Goal: Book appointment/travel/reservation

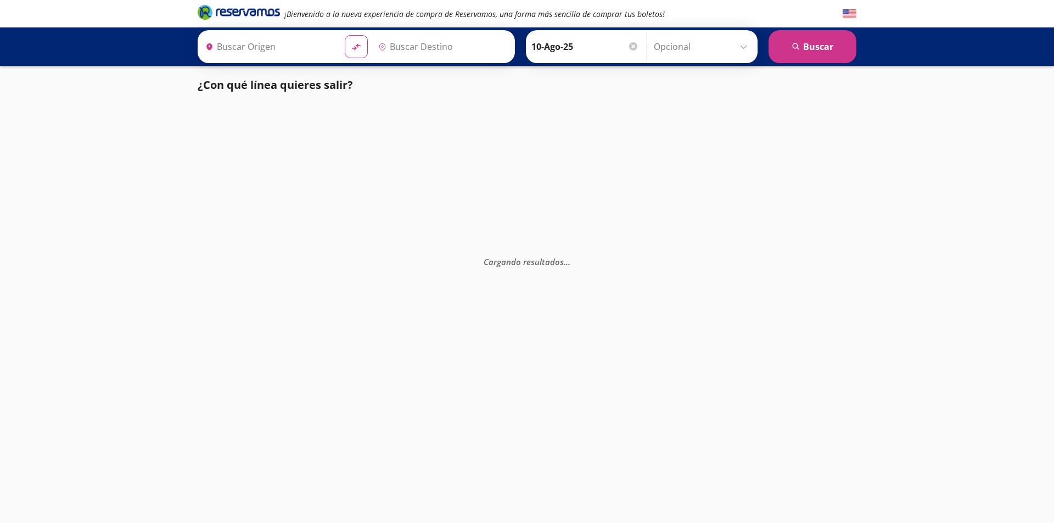
type input "[GEOGRAPHIC_DATA], [GEOGRAPHIC_DATA]"
type input "Santiago de Querétaro, [GEOGRAPHIC_DATA]"
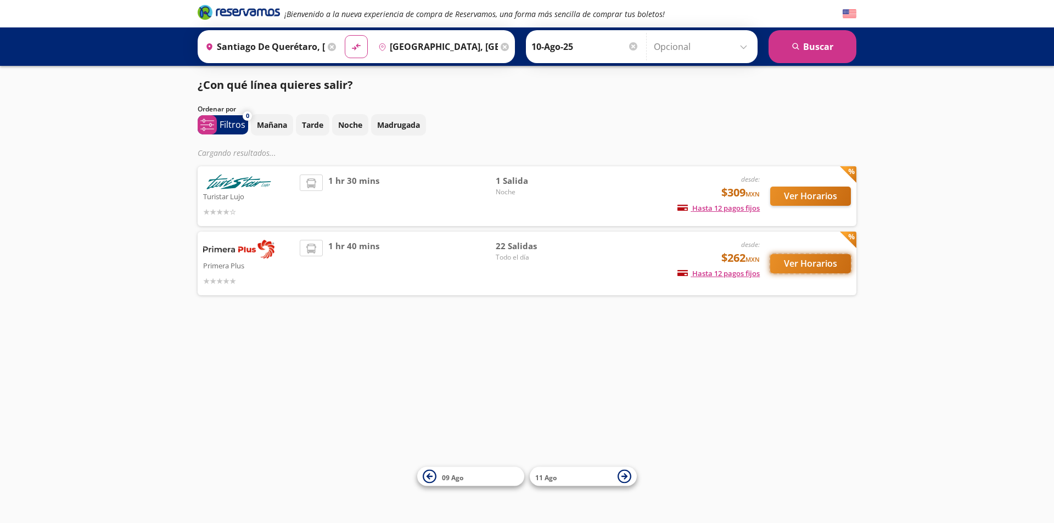
click at [810, 260] on button "Ver Horarios" at bounding box center [810, 263] width 81 height 19
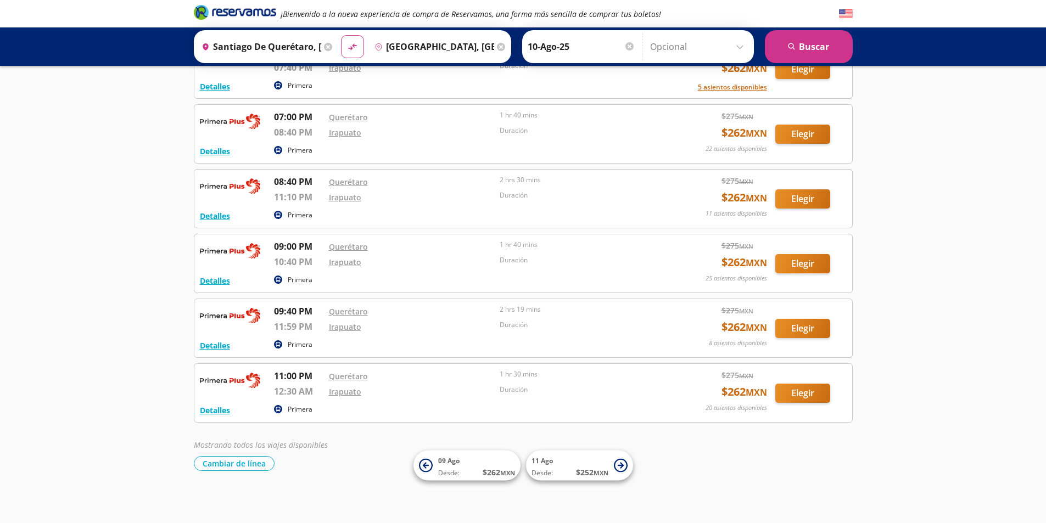
scroll to position [1125, 0]
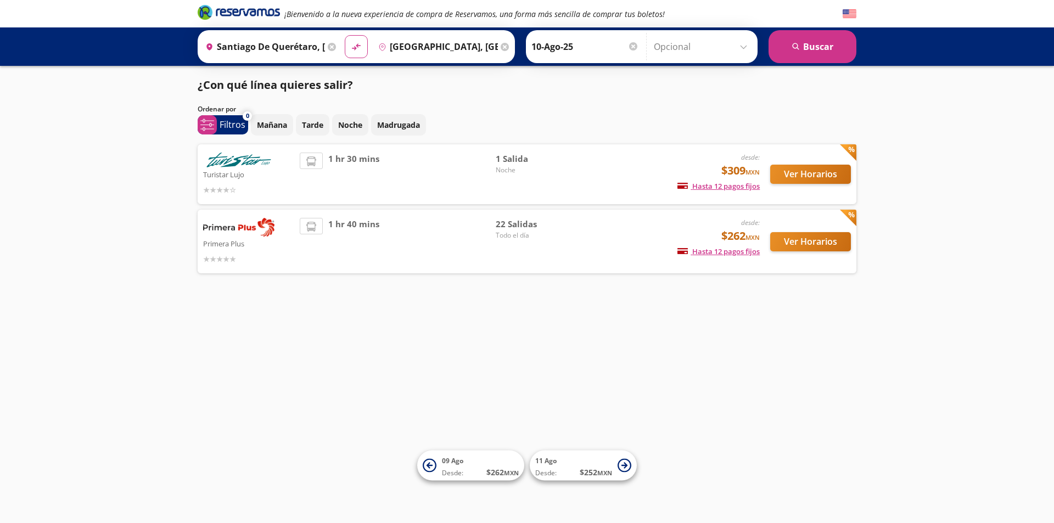
click at [245, 44] on input "Santiago de Querétaro, Querétaro" at bounding box center [263, 46] width 124 height 27
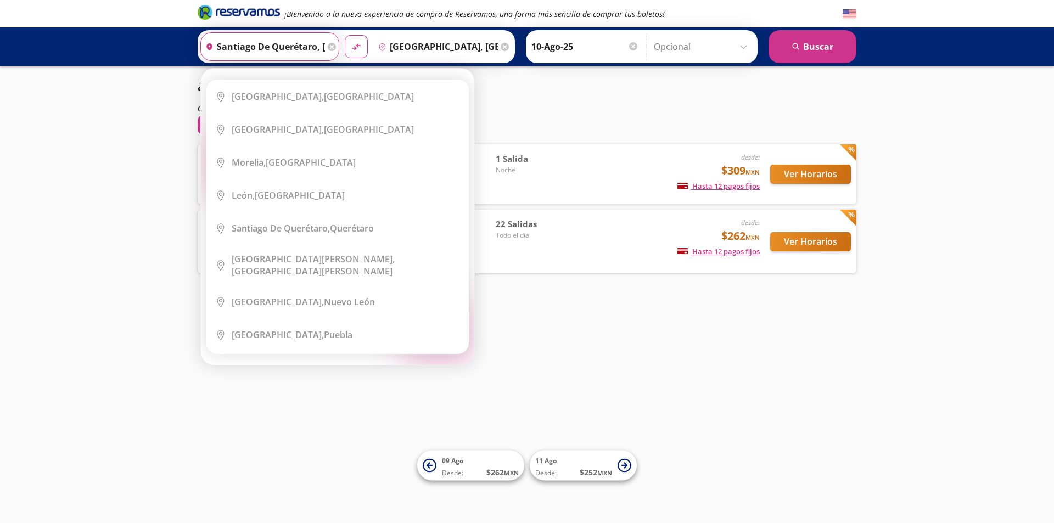
click at [330, 47] on icon at bounding box center [332, 47] width 8 height 8
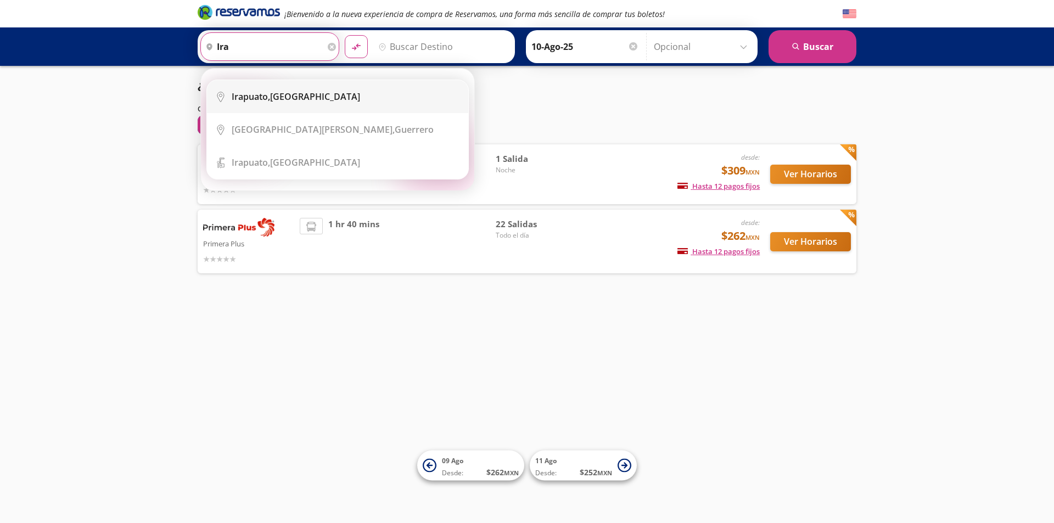
click at [304, 93] on div "Irapuato, Guanajuato" at bounding box center [296, 97] width 128 height 12
type input "[GEOGRAPHIC_DATA], [GEOGRAPHIC_DATA]"
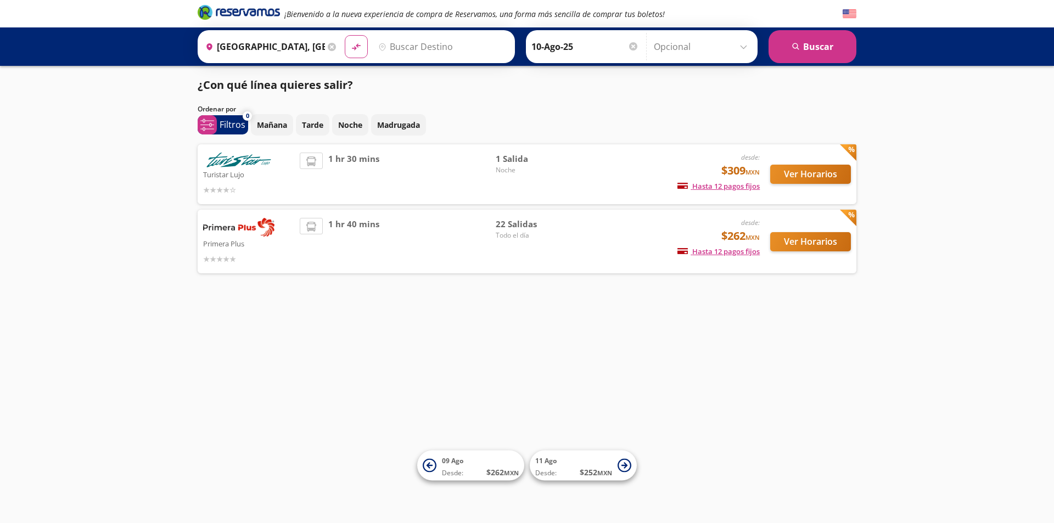
click at [435, 48] on input "Destino" at bounding box center [441, 46] width 135 height 27
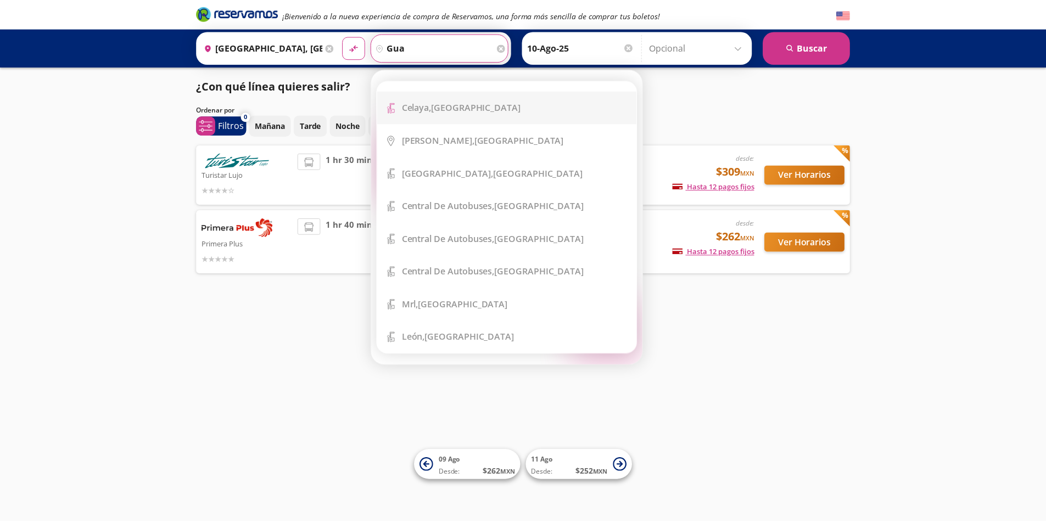
scroll to position [287, 0]
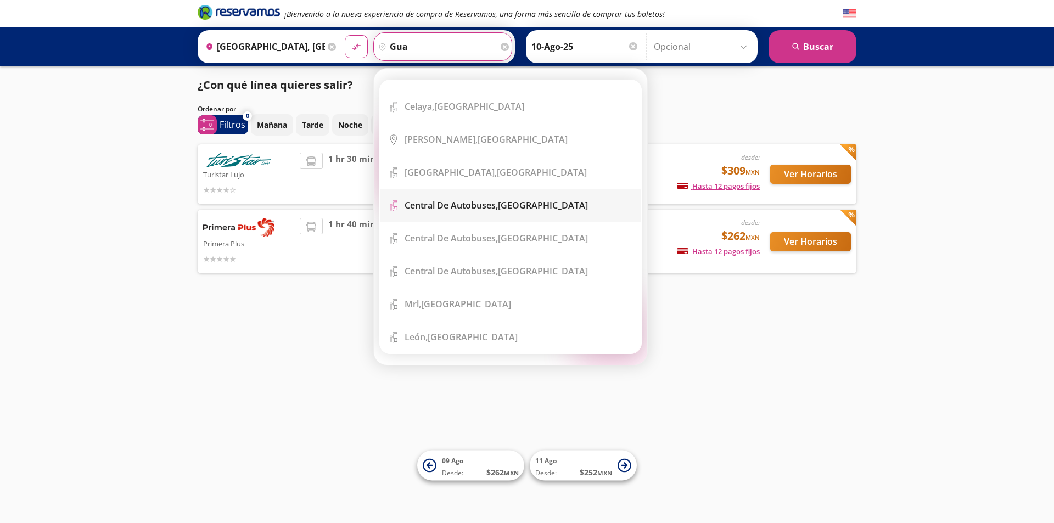
click at [444, 203] on b "Central de Autobuses," at bounding box center [451, 205] width 93 height 12
type input "Central de Autobuses, Guanajuato"
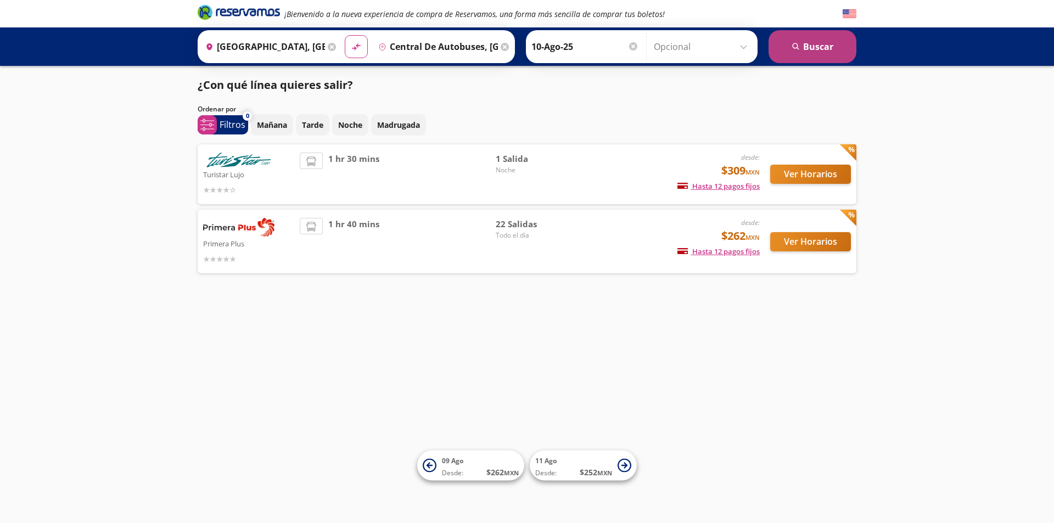
click at [833, 48] on button "search Buscar" at bounding box center [812, 46] width 88 height 33
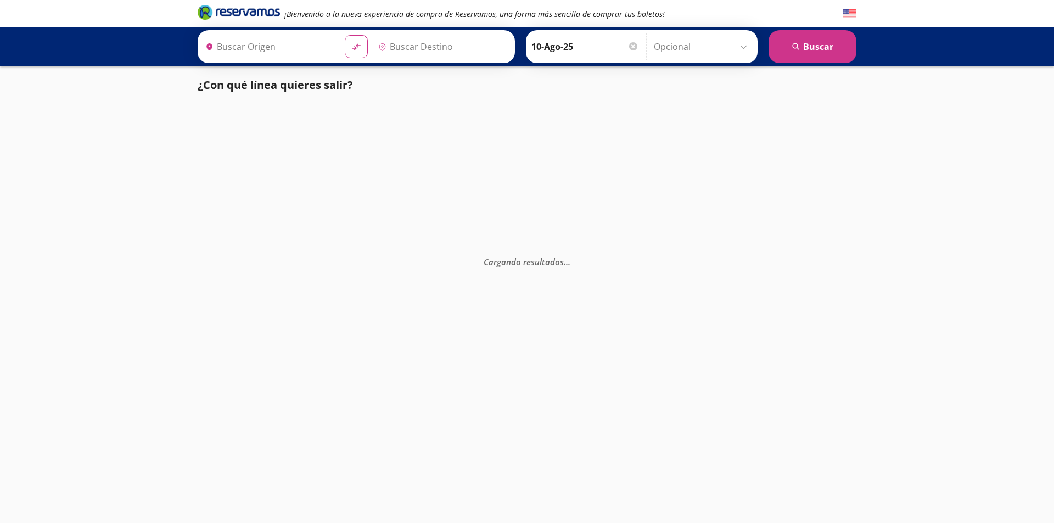
type input "Central de Autobuses, Guanajuato"
type input "[GEOGRAPHIC_DATA], [GEOGRAPHIC_DATA]"
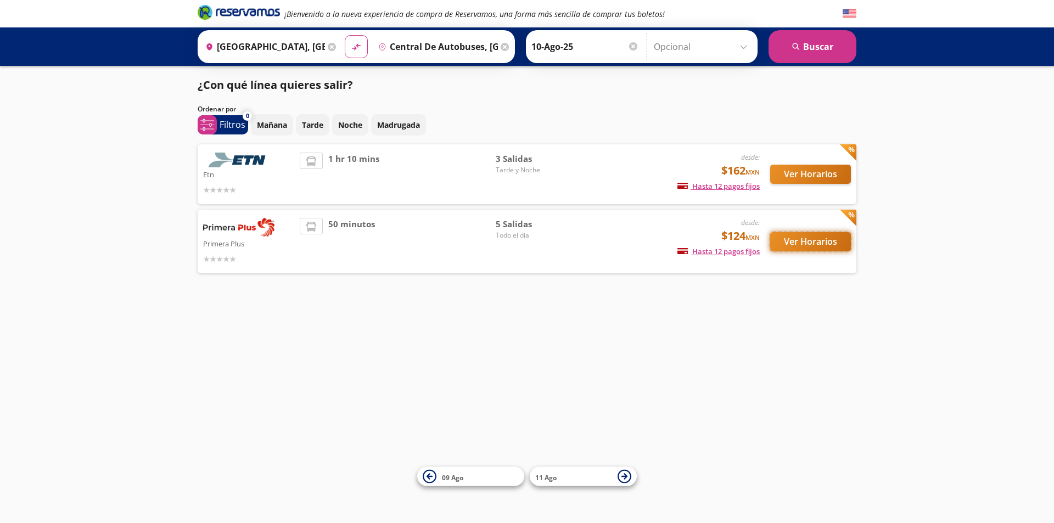
click at [824, 242] on button "Ver Horarios" at bounding box center [810, 241] width 81 height 19
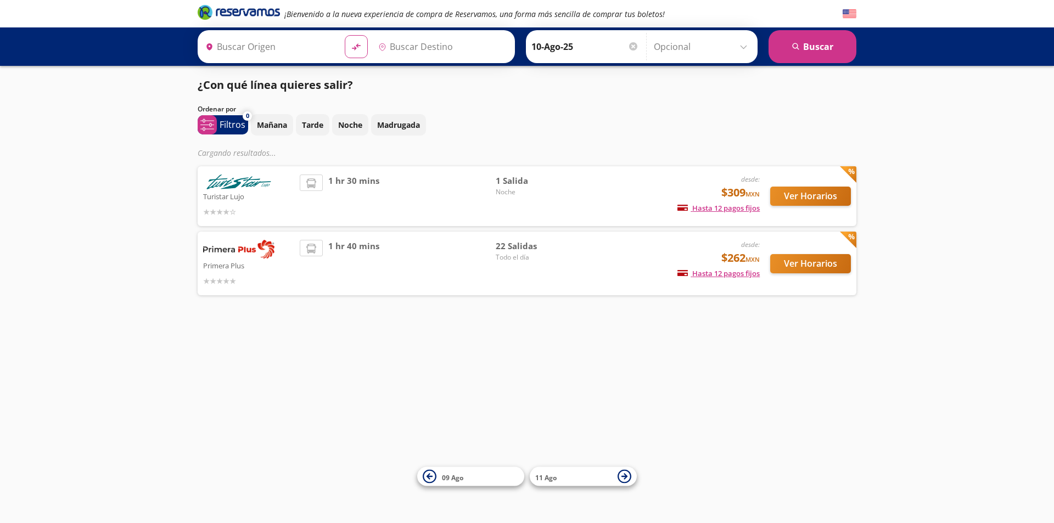
type input "Santiago de Querétaro, Querétaro"
type input "[GEOGRAPHIC_DATA], [GEOGRAPHIC_DATA]"
type input "Central de Autobuses, Guanajuato"
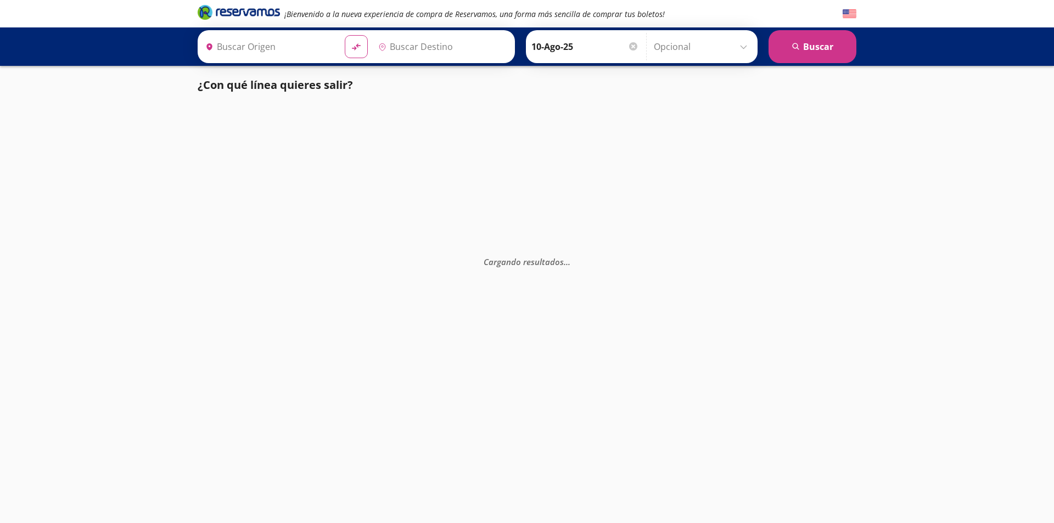
type input "[GEOGRAPHIC_DATA], [GEOGRAPHIC_DATA]"
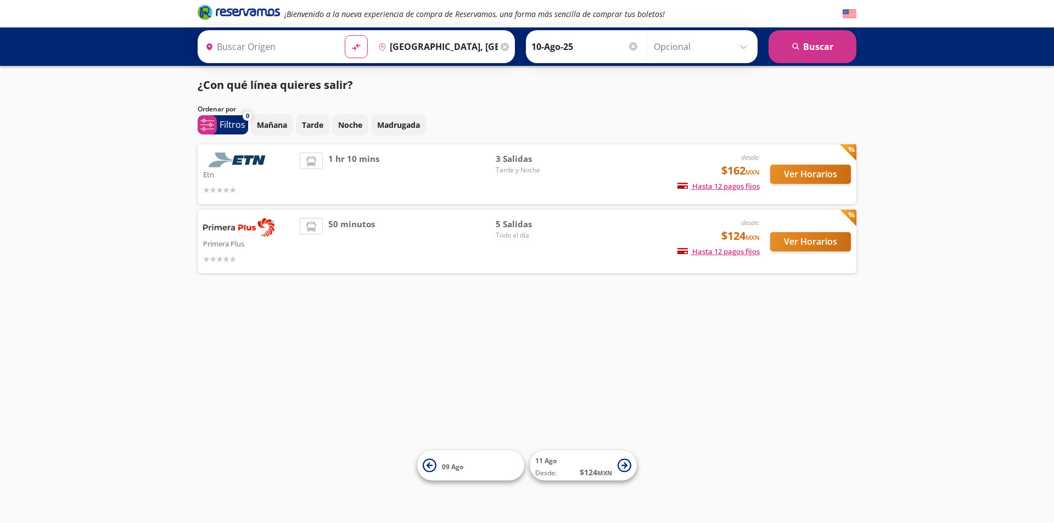
type input "[GEOGRAPHIC_DATA], [GEOGRAPHIC_DATA]"
